Goal: Task Accomplishment & Management: Complete application form

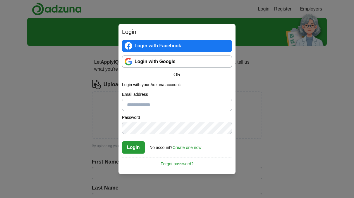
click at [188, 67] on link "Login with Google" at bounding box center [177, 62] width 110 height 12
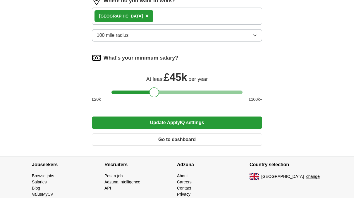
scroll to position [351, 0]
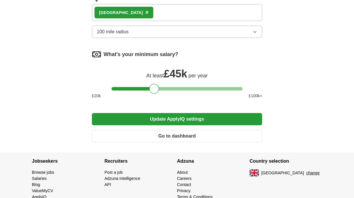
click at [167, 119] on button "Update ApplyIQ settings" at bounding box center [177, 119] width 170 height 12
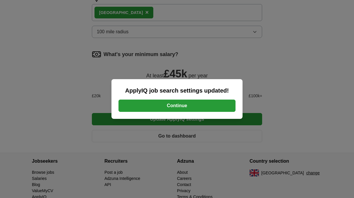
click at [208, 109] on button "Continue" at bounding box center [176, 106] width 117 height 12
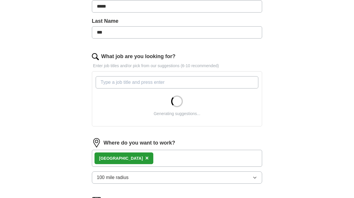
scroll to position [175, 0]
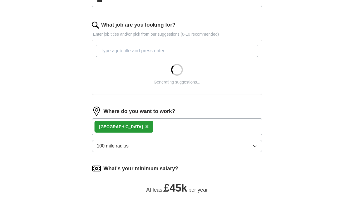
click at [146, 122] on div "Edinburgh ×" at bounding box center [177, 126] width 170 height 17
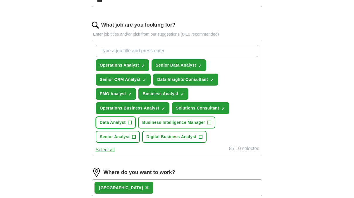
click at [131, 121] on span "+" at bounding box center [130, 122] width 4 height 5
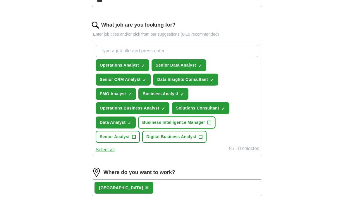
click at [197, 121] on span "Business Intelligence Manager" at bounding box center [173, 122] width 63 height 6
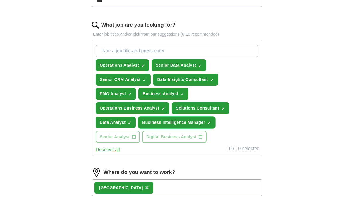
click at [193, 123] on span "Business Intelligence Manager" at bounding box center [173, 122] width 63 height 6
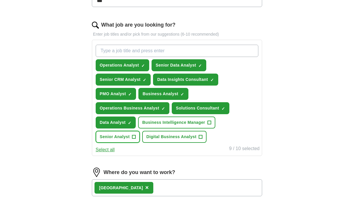
click at [126, 136] on span "Senior Analyst" at bounding box center [115, 137] width 30 height 6
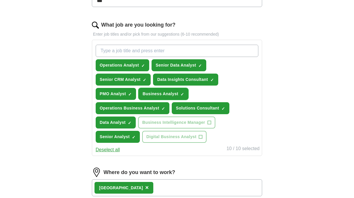
click at [156, 91] on span "Business Analyst" at bounding box center [160, 94] width 36 height 6
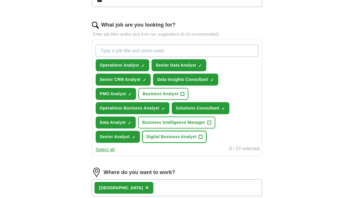
click at [174, 136] on span "Digital Business Analyst" at bounding box center [171, 137] width 50 height 6
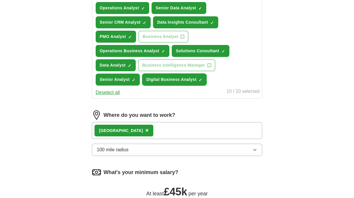
scroll to position [321, 0]
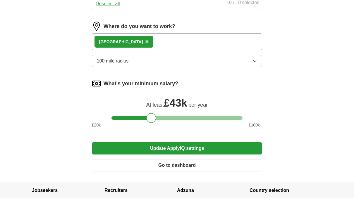
drag, startPoint x: 154, startPoint y: 117, endPoint x: 151, endPoint y: 117, distance: 3.1
click at [151, 117] on div at bounding box center [151, 118] width 10 height 10
drag, startPoint x: 151, startPoint y: 117, endPoint x: 147, endPoint y: 117, distance: 4.4
click at [147, 117] on div at bounding box center [147, 118] width 10 height 10
click at [176, 145] on button "Update ApplyIQ settings" at bounding box center [177, 148] width 170 height 12
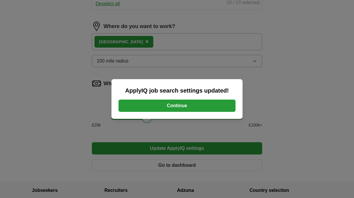
click at [174, 104] on button "Continue" at bounding box center [176, 106] width 117 height 12
